Goal: Understand process/instructions: Learn how to perform a task or action

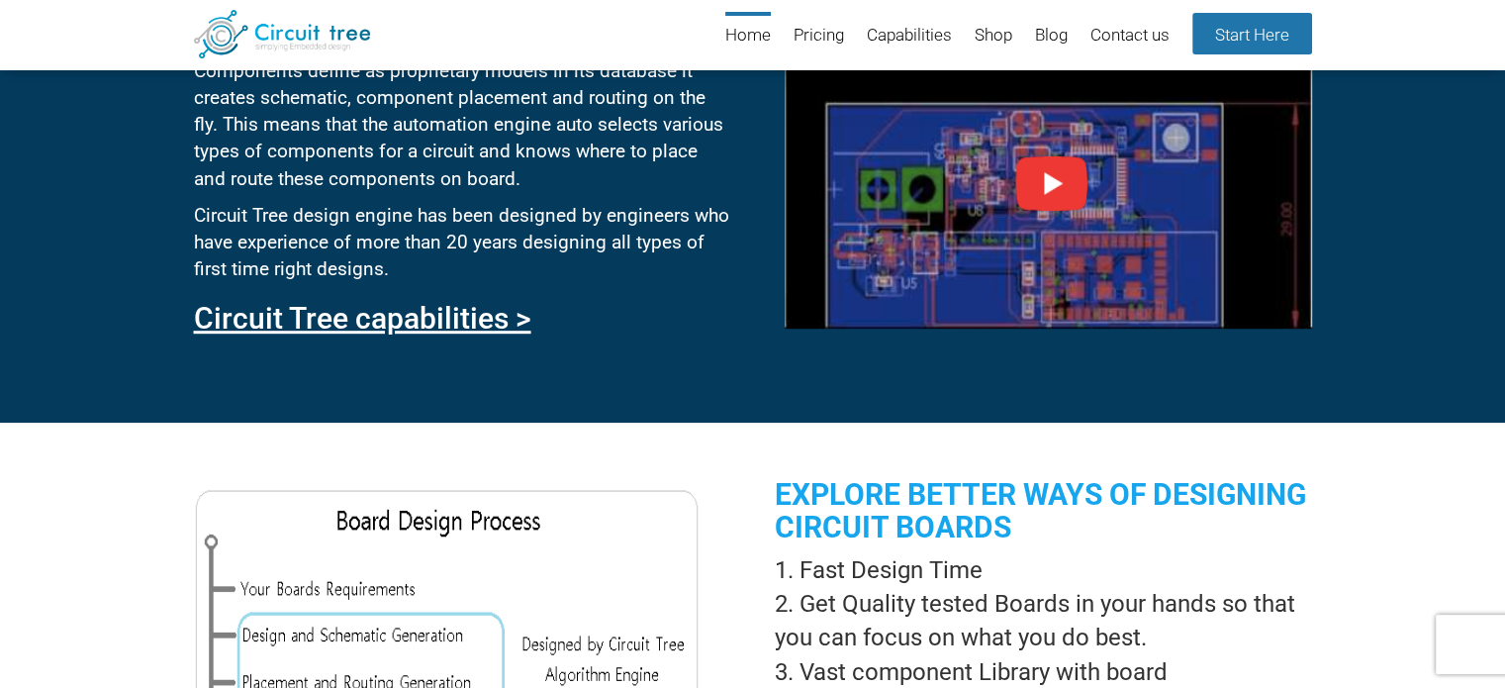
scroll to position [1403, 0]
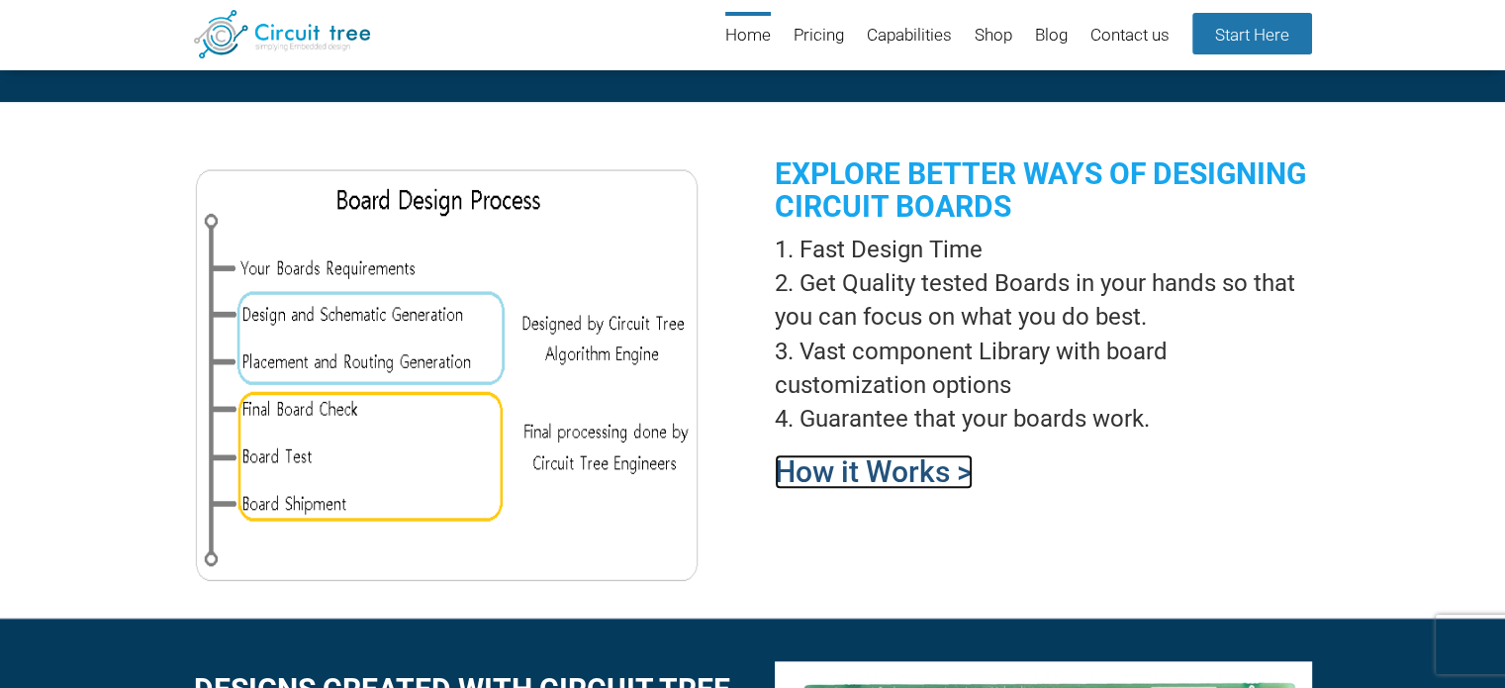
click at [910, 466] on link "How it Works >" at bounding box center [874, 471] width 198 height 35
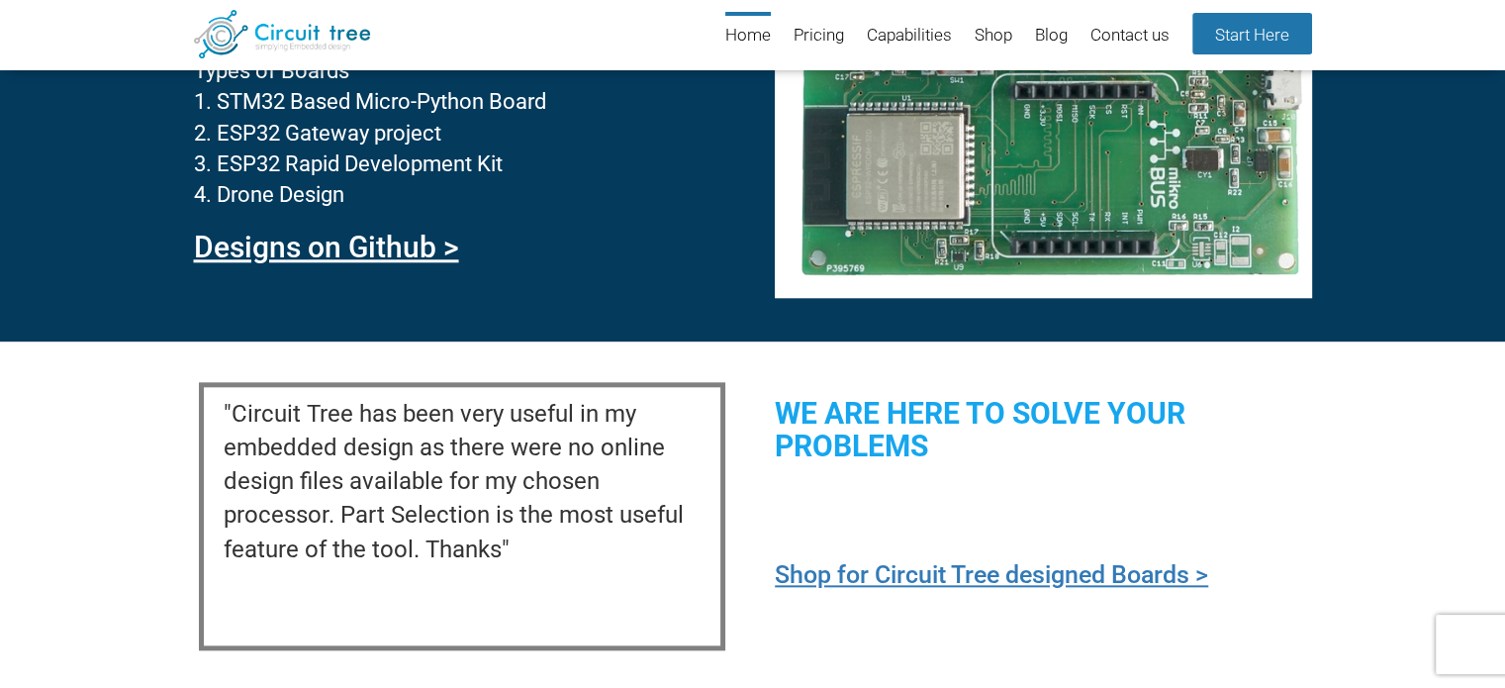
scroll to position [1991, 0]
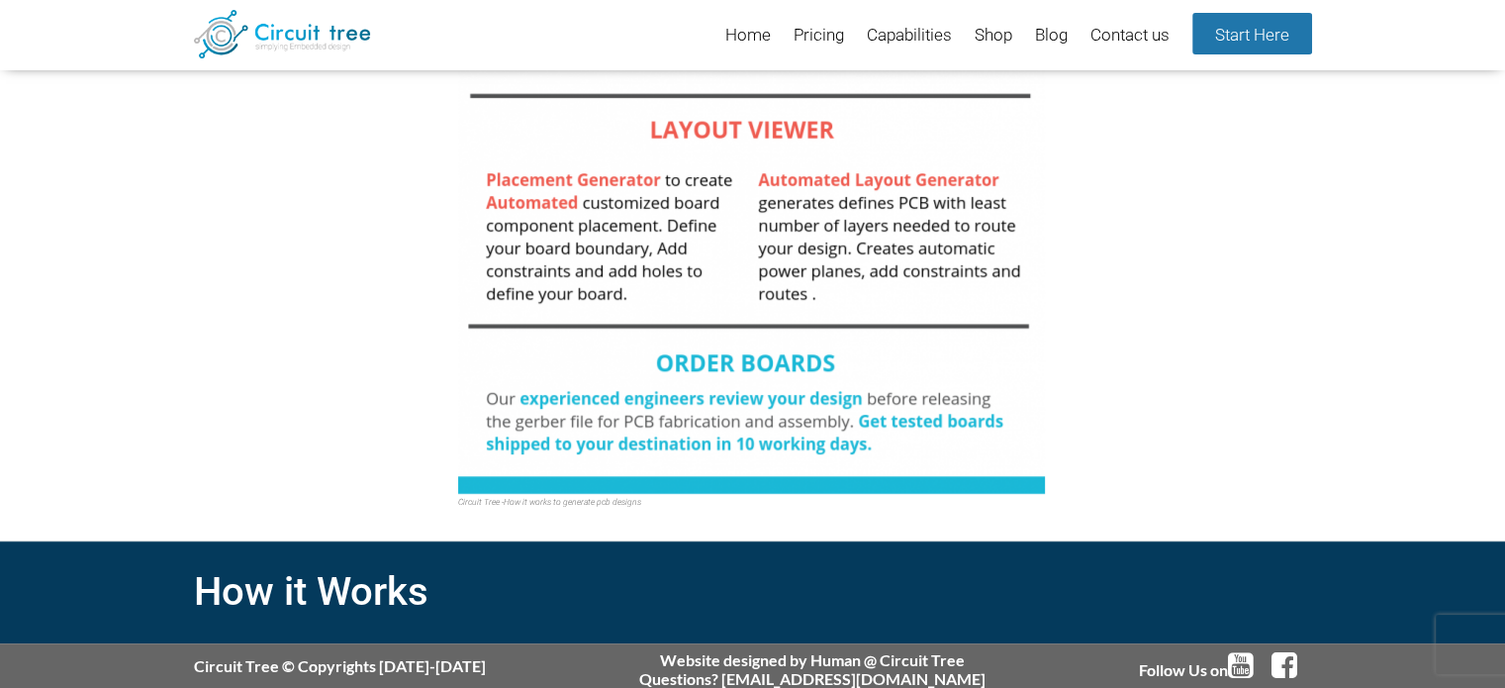
scroll to position [724, 0]
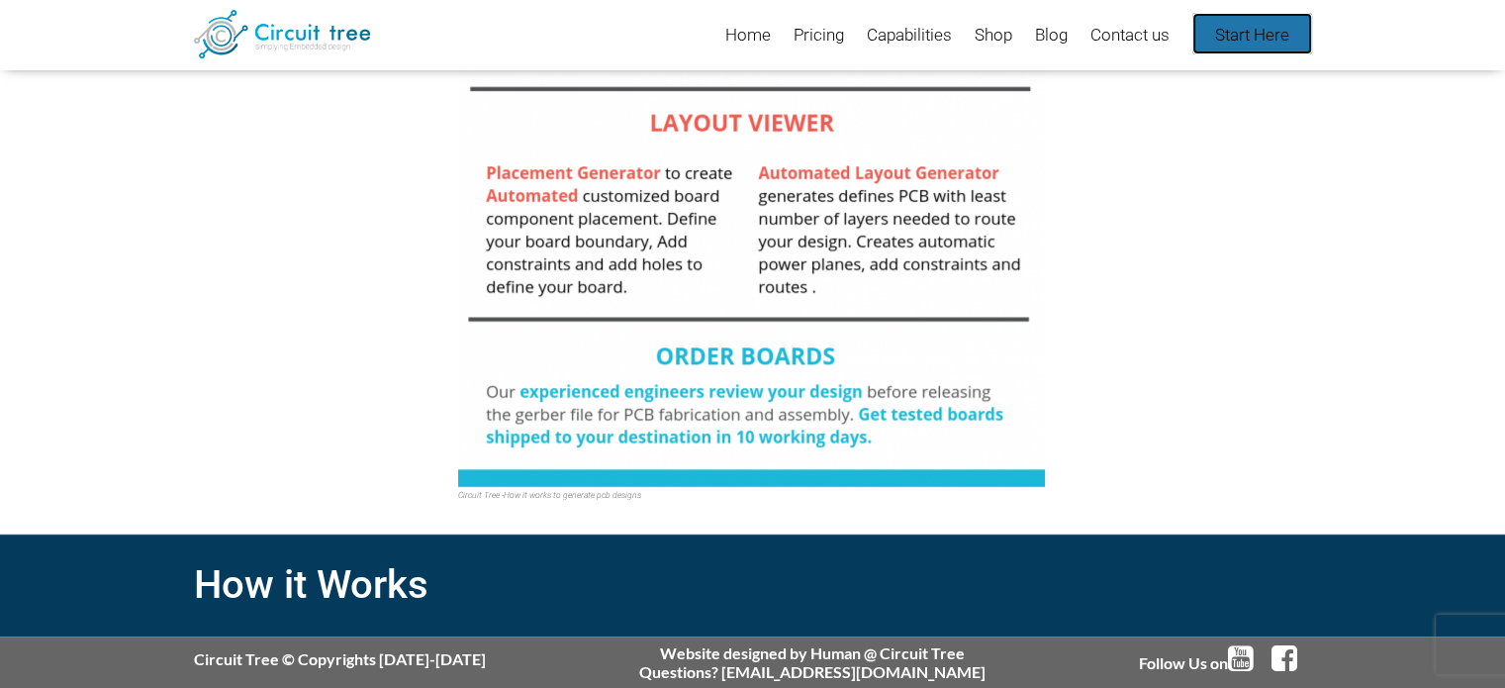
click at [1219, 41] on link "Start Here" at bounding box center [1253, 34] width 120 height 42
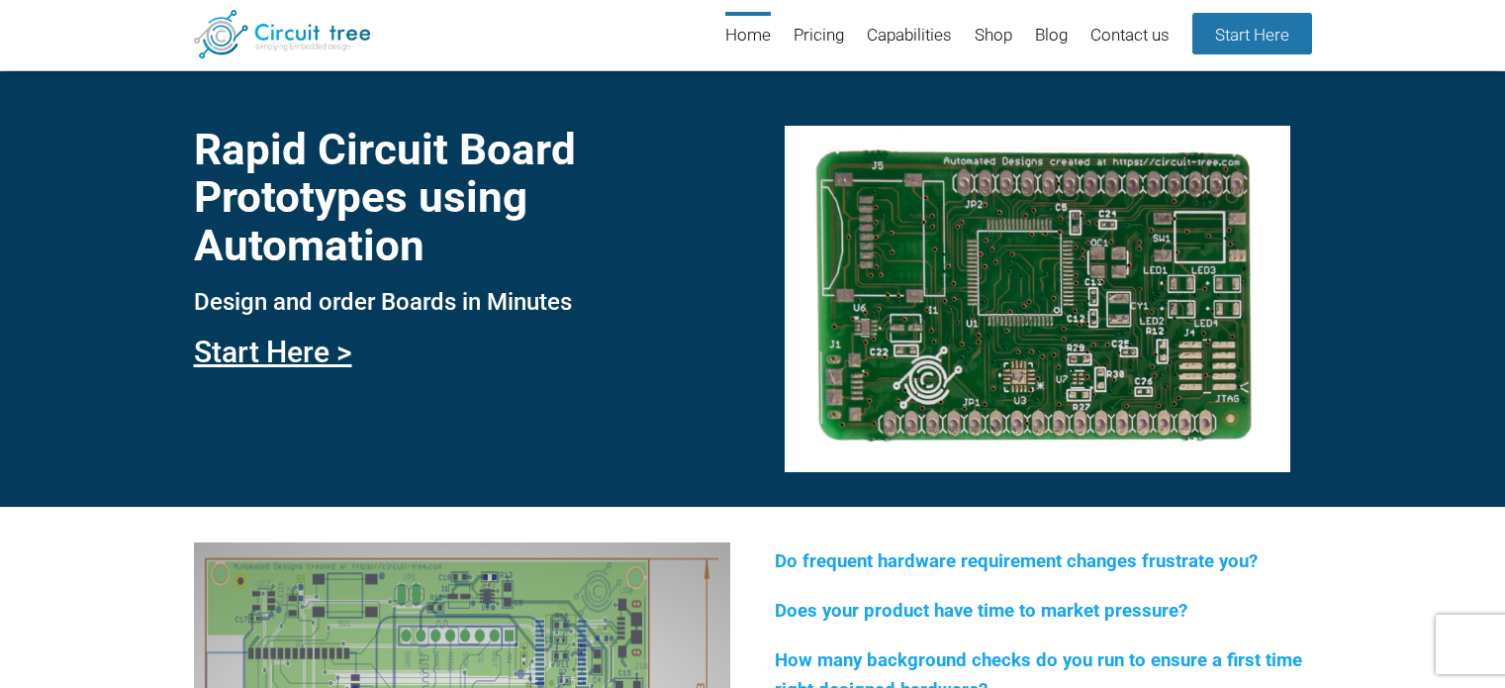
scroll to position [1720, 0]
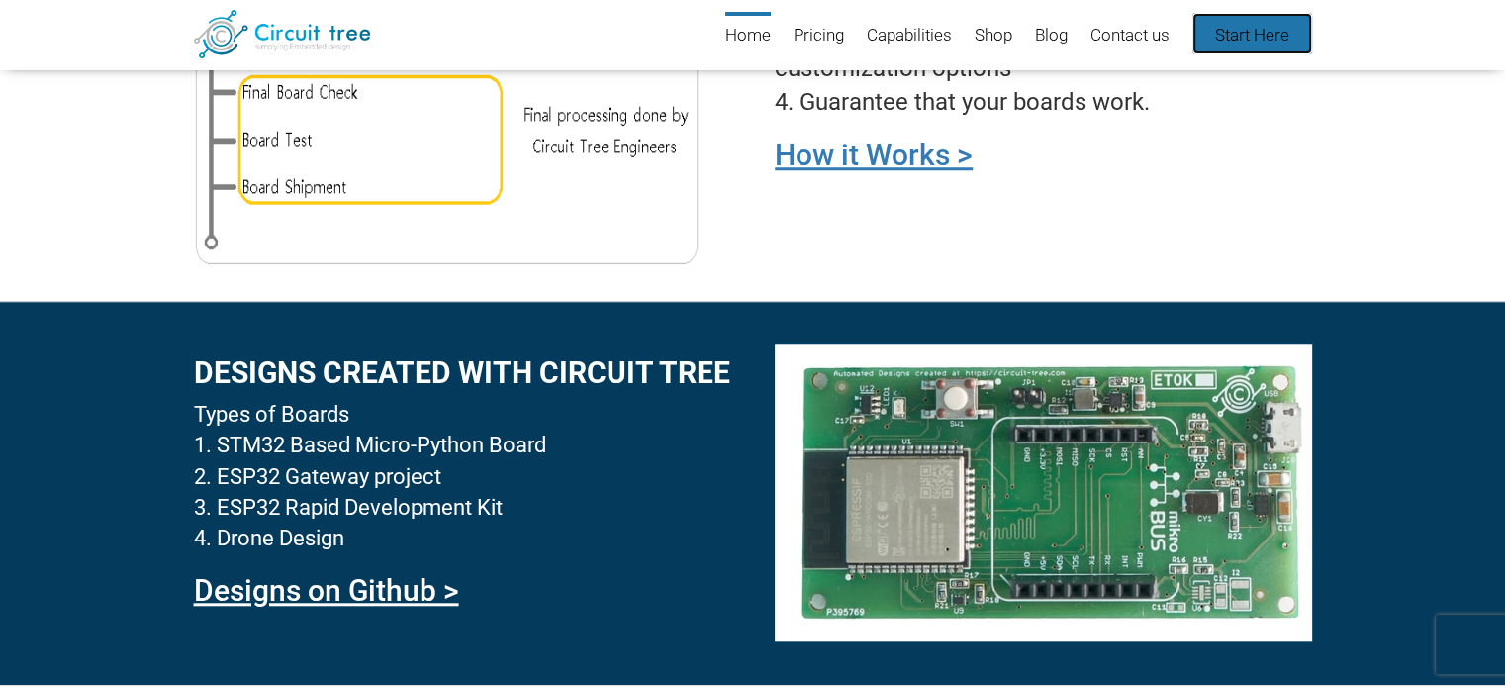
click at [1271, 39] on link "Start Here" at bounding box center [1253, 34] width 120 height 42
